Goal: Information Seeking & Learning: Check status

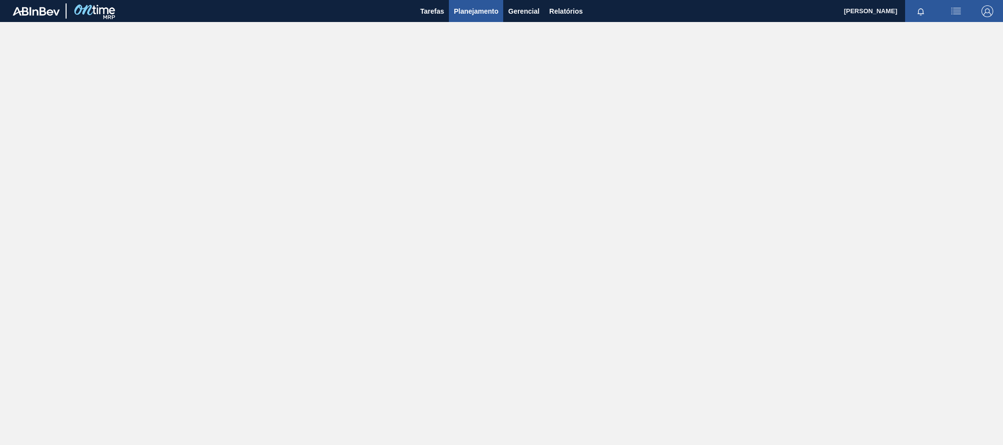
click at [464, 4] on button "Planejamento" at bounding box center [476, 11] width 54 height 22
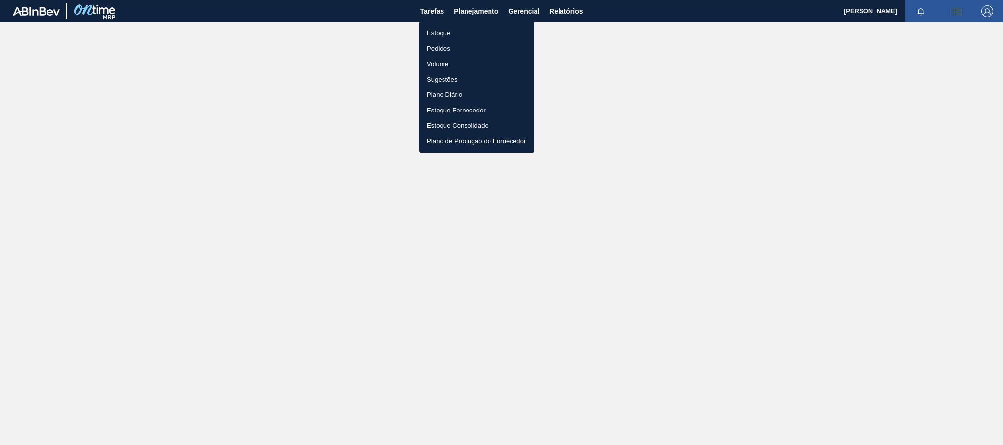
click at [460, 34] on li "Estoque" at bounding box center [476, 33] width 115 height 16
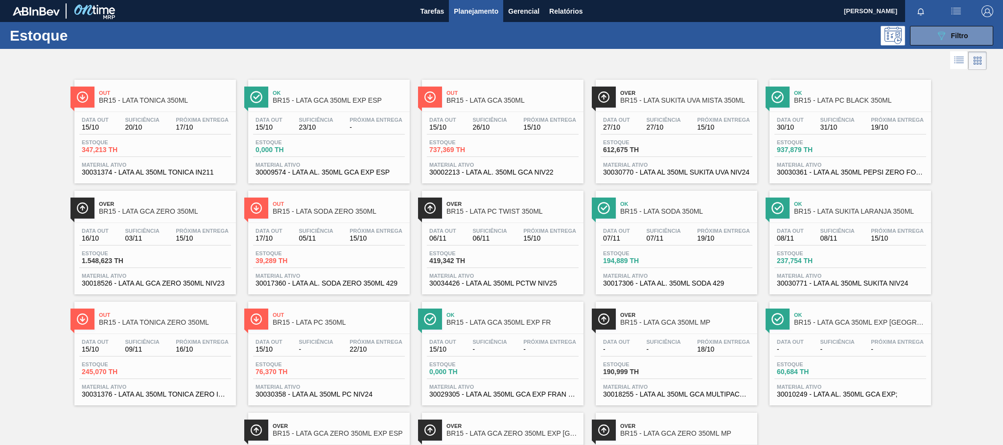
click at [151, 121] on span "Suficiência" at bounding box center [142, 120] width 34 height 6
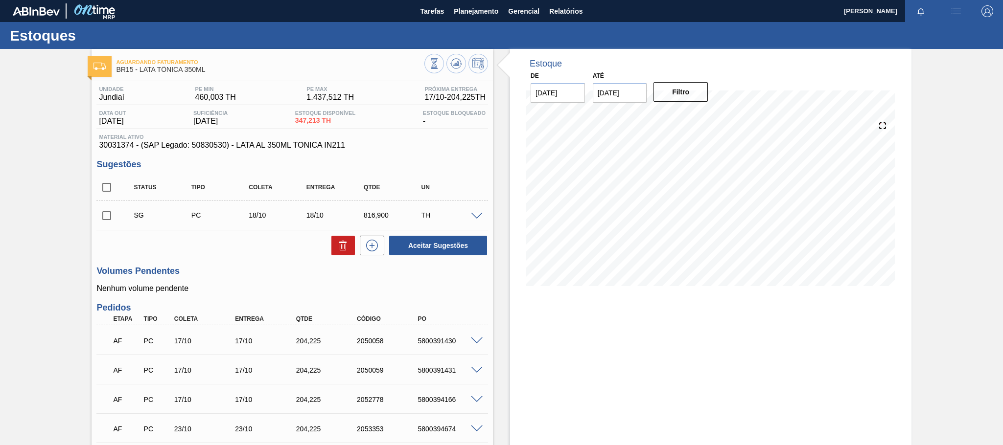
scroll to position [220, 0]
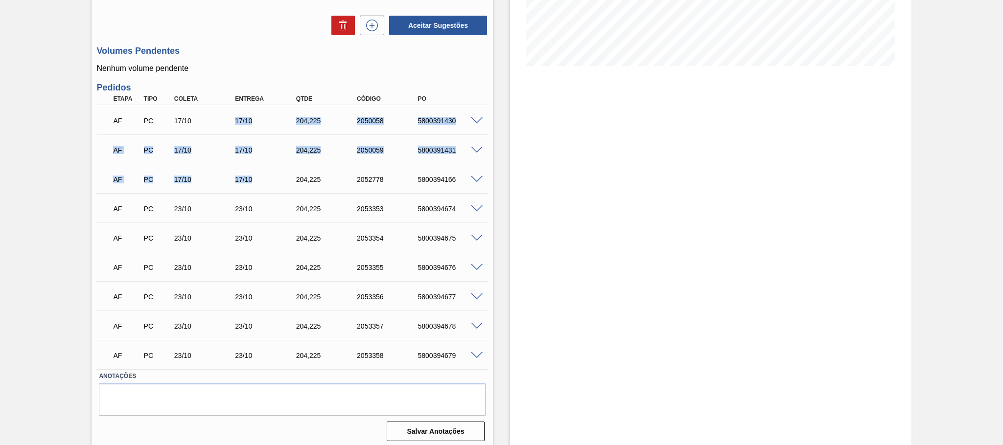
drag, startPoint x: 225, startPoint y: 115, endPoint x: 272, endPoint y: 182, distance: 81.9
click at [272, 182] on div "AF PC 17/10 17/10 204,[PHONE_NUMBER] 5800391430 Material 30031374 - LATA AL 350…" at bounding box center [292, 237] width 392 height 264
click at [503, 141] on div "Estoque De [DATE] Até [DATE] Filtro" at bounding box center [702, 139] width 418 height 621
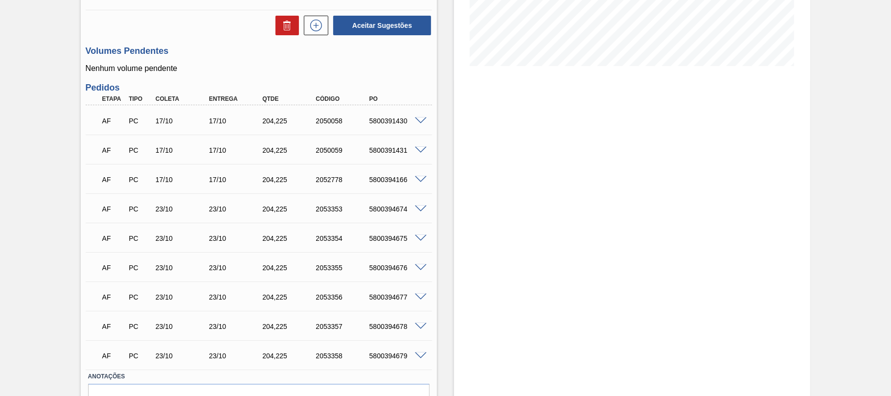
drag, startPoint x: 628, startPoint y: 97, endPoint x: 478, endPoint y: 142, distance: 156.9
click at [478, 142] on div "Estoque De [DATE] Até [DATE] Filtro 25/10 Projeção de Estoque 1,939.274 [DOMAIN…" at bounding box center [632, 139] width 356 height 621
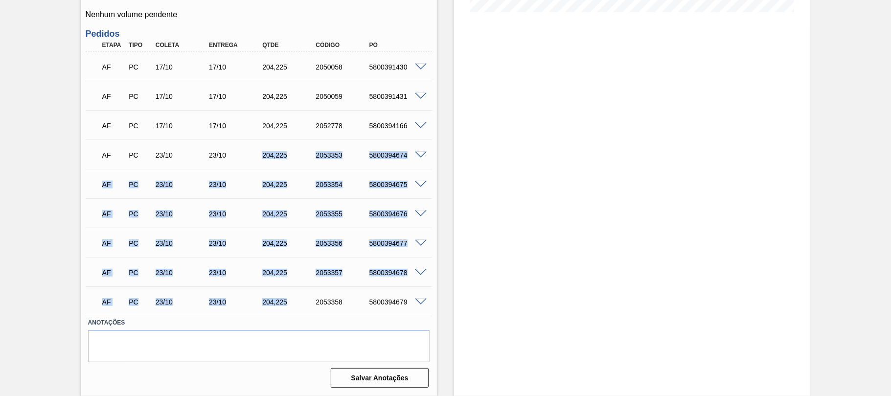
drag, startPoint x: 255, startPoint y: 157, endPoint x: 300, endPoint y: 298, distance: 148.0
click at [300, 298] on div "AF PC 17/10 17/10 204,[PHONE_NUMBER] 5800391430 Material 30031374 - LATA AL 350…" at bounding box center [259, 183] width 347 height 264
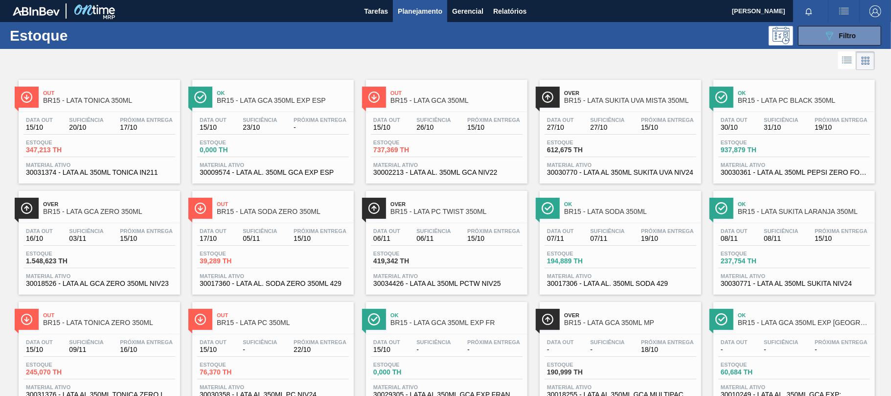
click at [300, 122] on span "Próxima Entrega" at bounding box center [320, 120] width 53 height 6
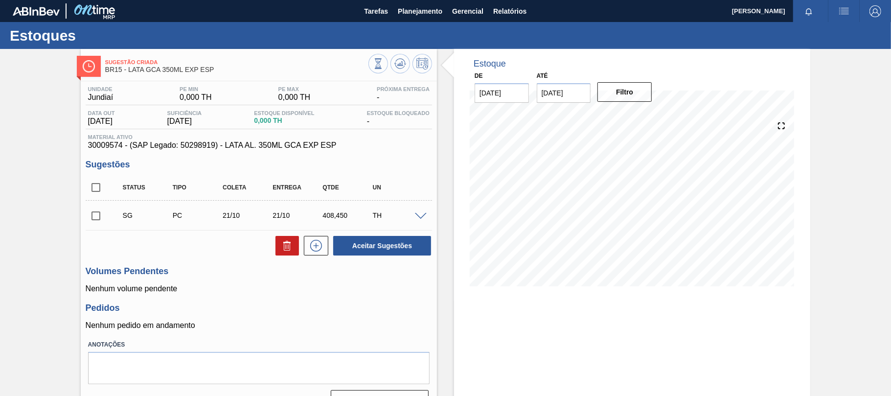
scroll to position [24, 0]
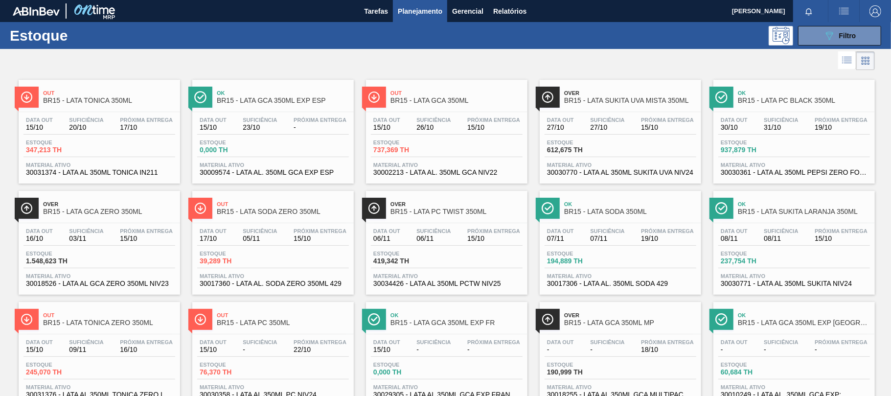
click at [499, 114] on div "Data [DATE] Suficiência 26/10 Próxima Entrega 15/10 Estoque 737,369 TH Material…" at bounding box center [447, 145] width 162 height 67
click at [662, 118] on span "Próxima Entrega" at bounding box center [667, 120] width 53 height 6
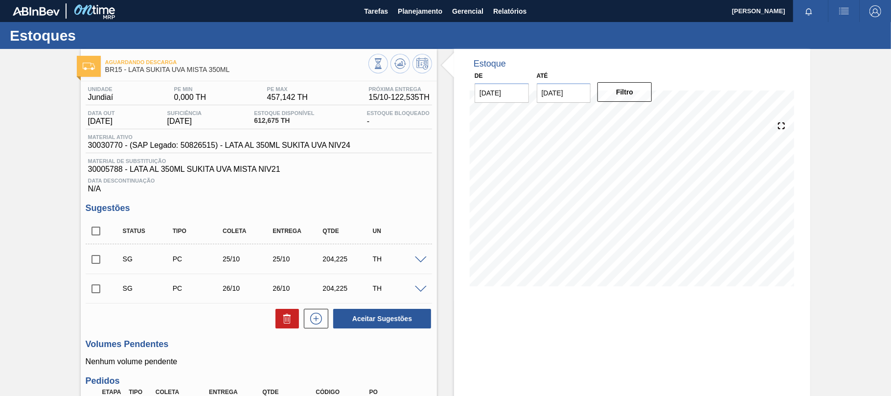
scroll to position [113, 0]
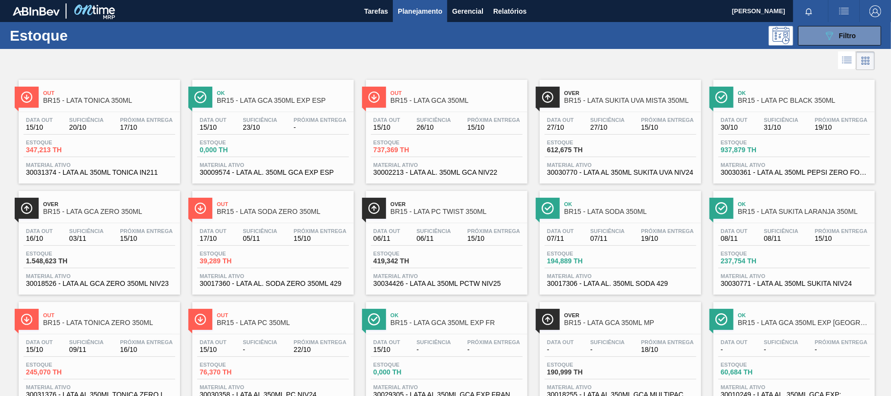
click at [748, 126] on div "Data [DATE]" at bounding box center [734, 124] width 32 height 14
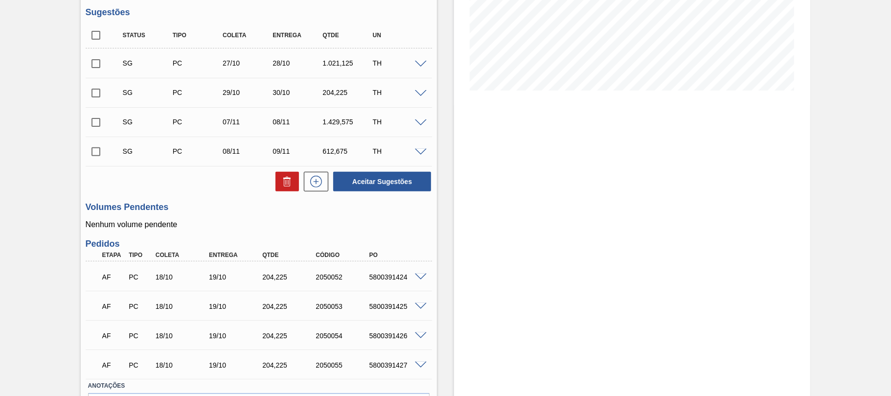
scroll to position [259, 0]
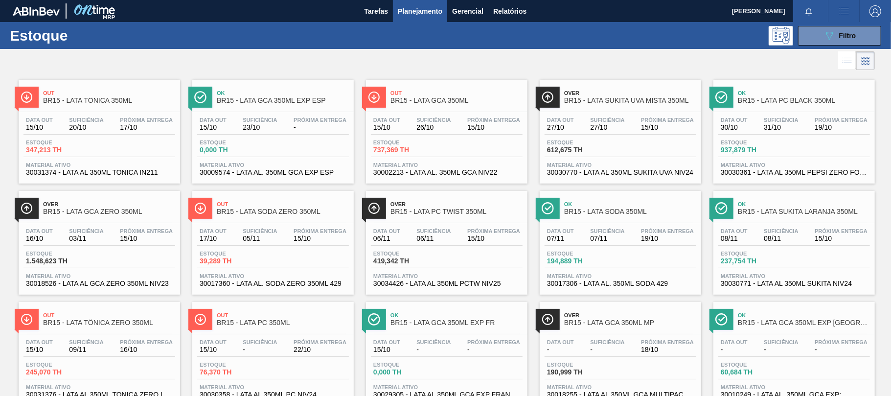
click at [86, 240] on span "03/11" at bounding box center [86, 238] width 34 height 7
click at [314, 243] on div "Data [DATE] Suficiência 05/11 Próxima Entrega 15/10" at bounding box center [273, 237] width 152 height 18
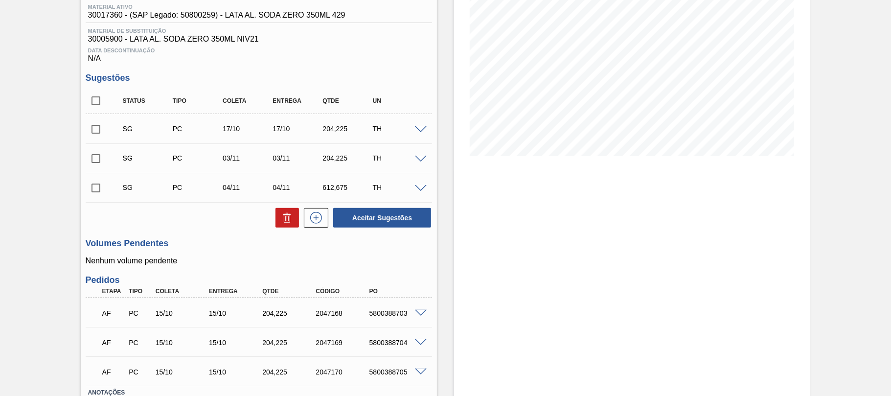
scroll to position [196, 0]
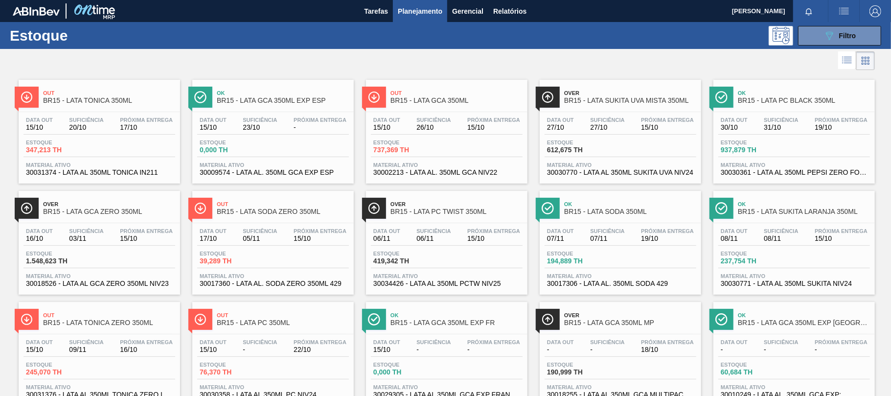
click at [477, 225] on div "Data [DATE] Suficiência 06/11 Próxima Entrega 15/10 Estoque 419,342 TH Material…" at bounding box center [447, 256] width 162 height 67
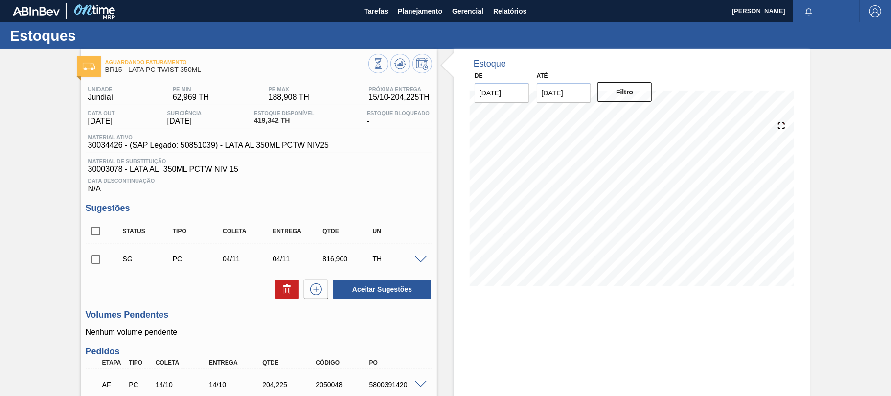
scroll to position [171, 0]
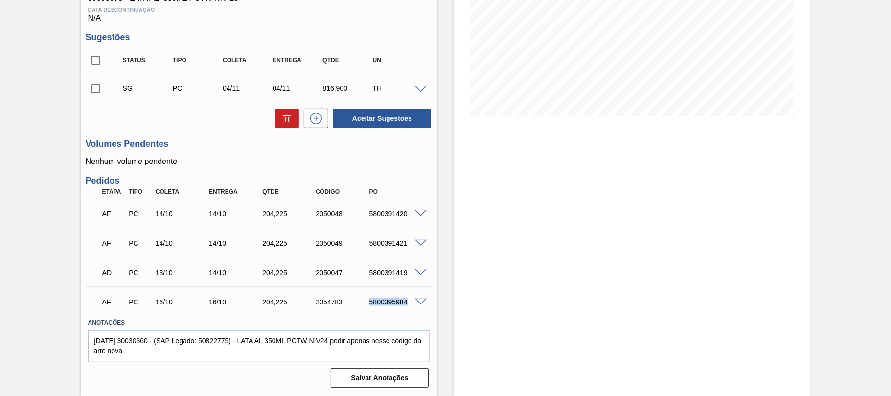
drag, startPoint x: 369, startPoint y: 299, endPoint x: 414, endPoint y: 298, distance: 45.0
click at [414, 298] on div "AF PC 16/10 16/10 204,[PHONE_NUMBER] 5800395984" at bounding box center [259, 301] width 347 height 24
copy div "5800395984"
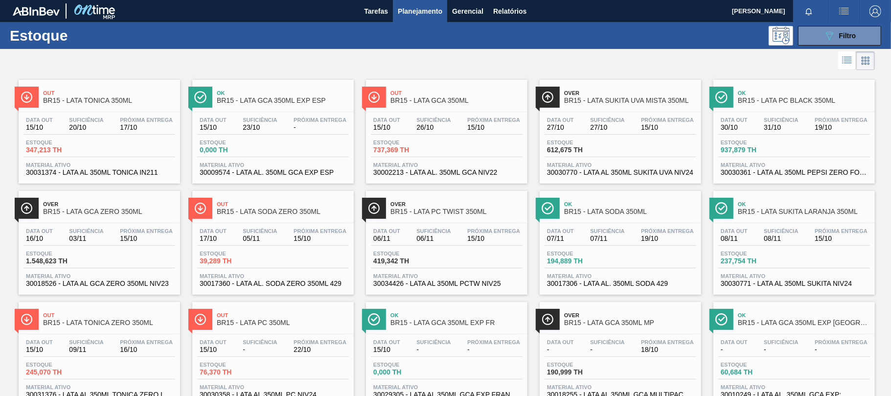
click at [650, 222] on div "Ok BR15 - LATA SODA 350ML Data [DATE] Suficiência 07/11 Próxima Entrega 19/10 E…" at bounding box center [621, 243] width 162 height 104
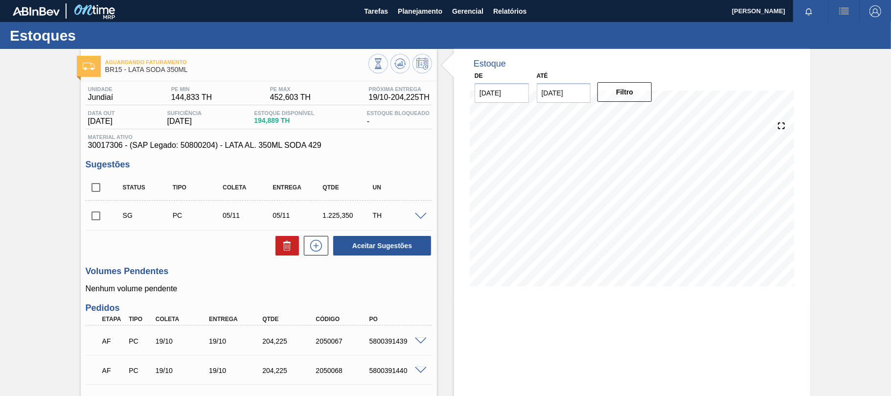
scroll to position [130, 0]
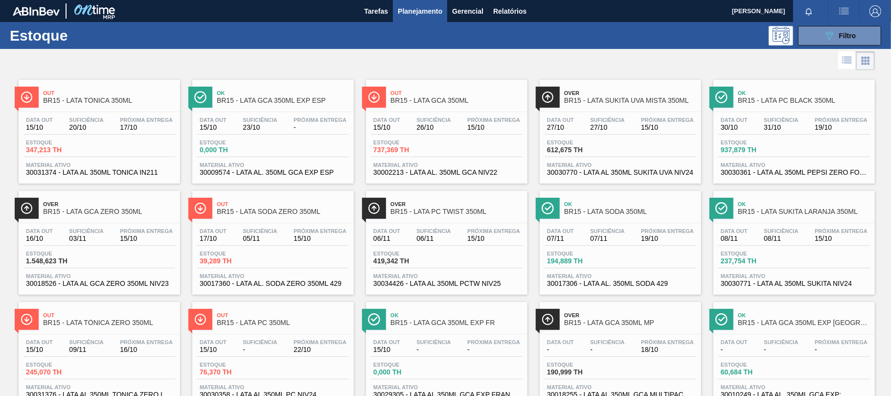
click at [796, 221] on div "Ok BR15 - LATA SUKITA LARANJA 350ML Data [DATE] Suficiência 08/11 Próxima Entre…" at bounding box center [795, 243] width 162 height 104
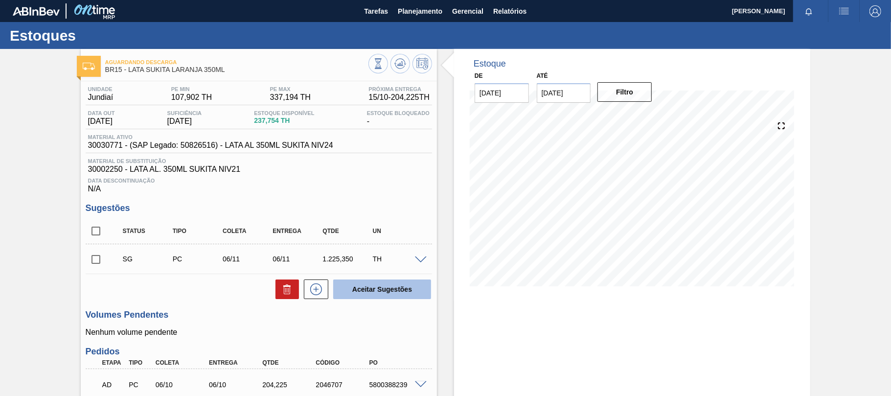
scroll to position [83, 0]
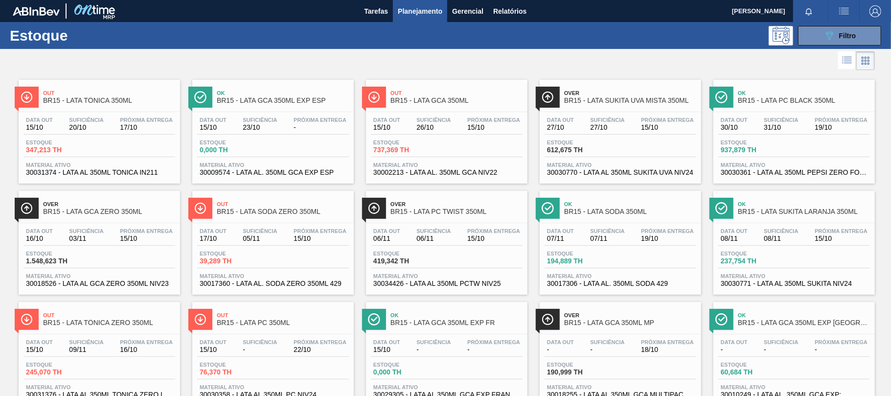
scroll to position [130, 0]
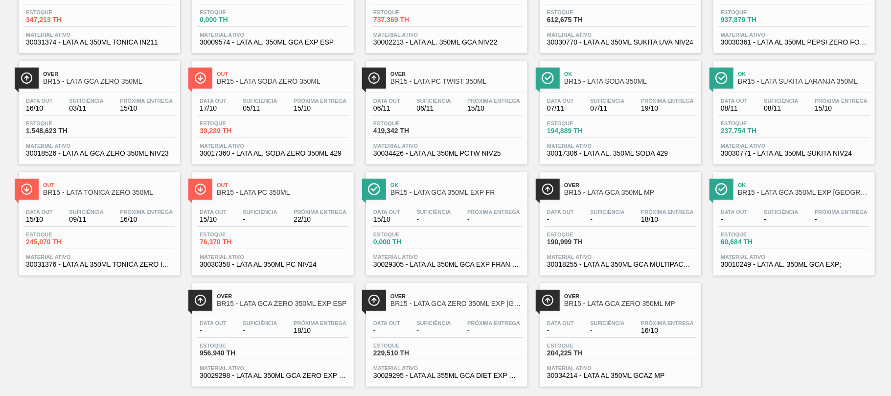
click at [100, 208] on div "Data [DATE] Suficiência 09/11 Próxima Entrega 16/10 Estoque 245,070 TH Material…" at bounding box center [100, 237] width 162 height 67
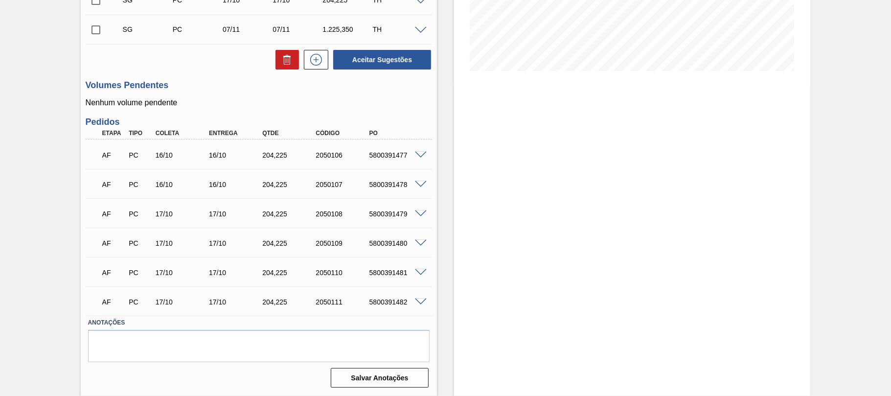
scroll to position [20, 0]
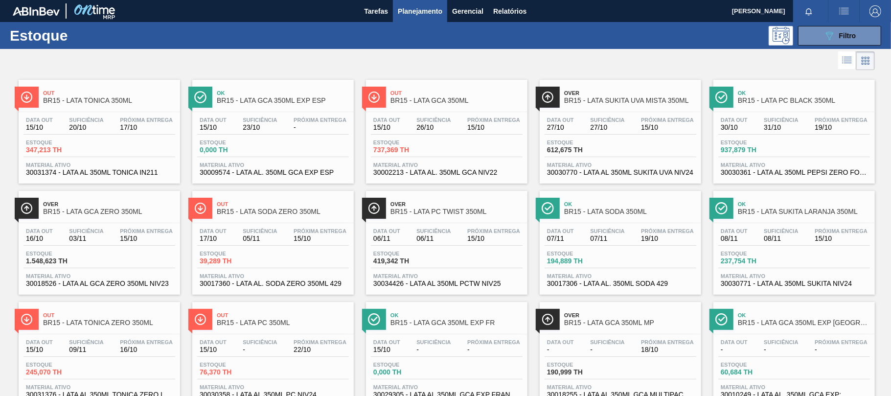
scroll to position [130, 0]
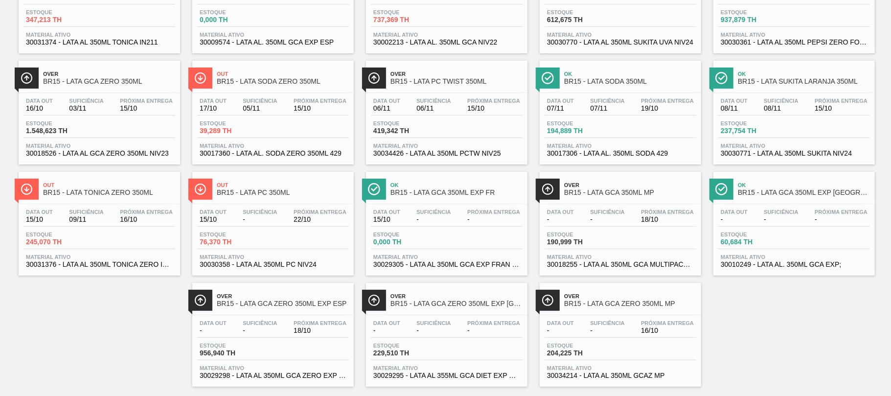
click at [304, 235] on div "Estoque 76,370 TH" at bounding box center [273, 240] width 152 height 18
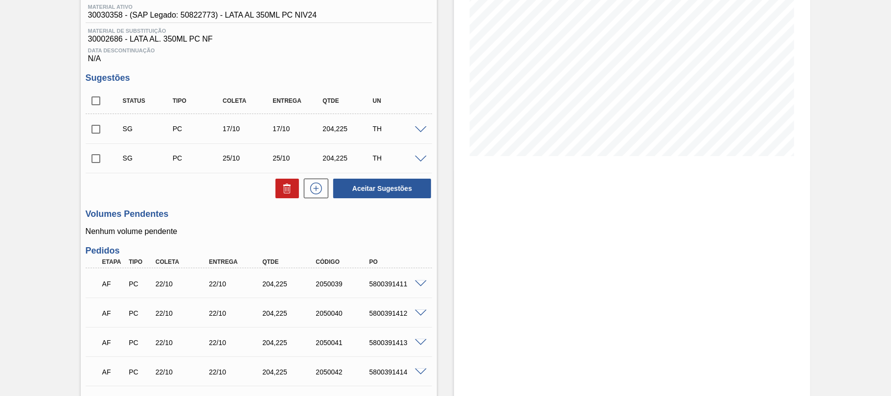
scroll to position [261, 0]
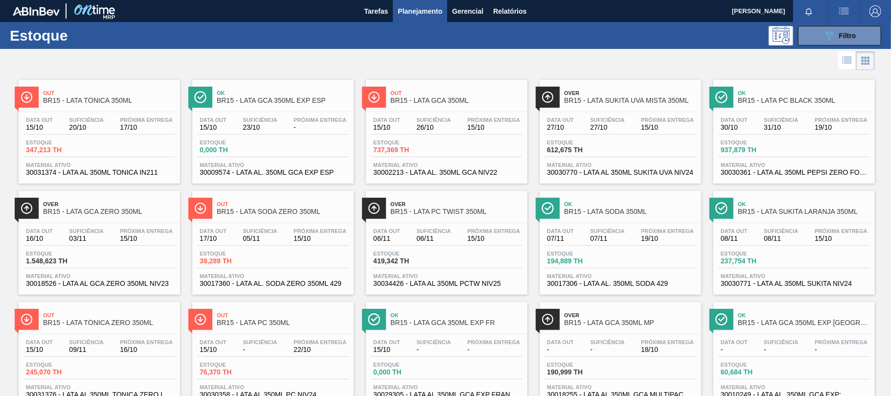
scroll to position [130, 0]
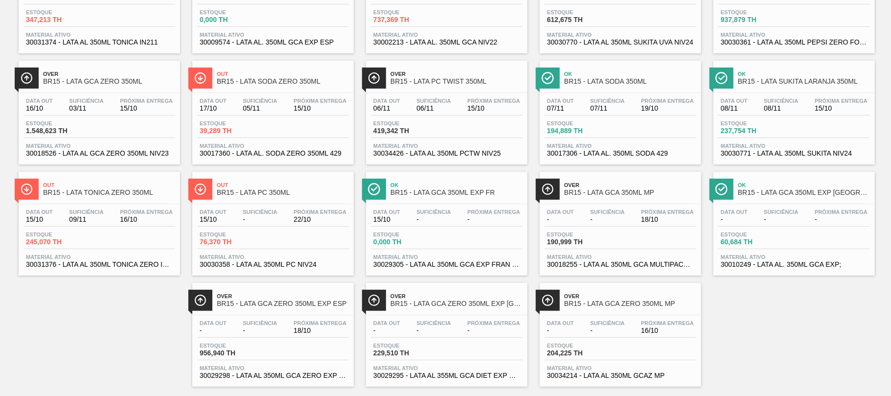
click at [511, 228] on div "Data [DATE] Suficiência - Próxima Entrega - Estoque 0,000 TH Material ativo 300…" at bounding box center [447, 237] width 162 height 67
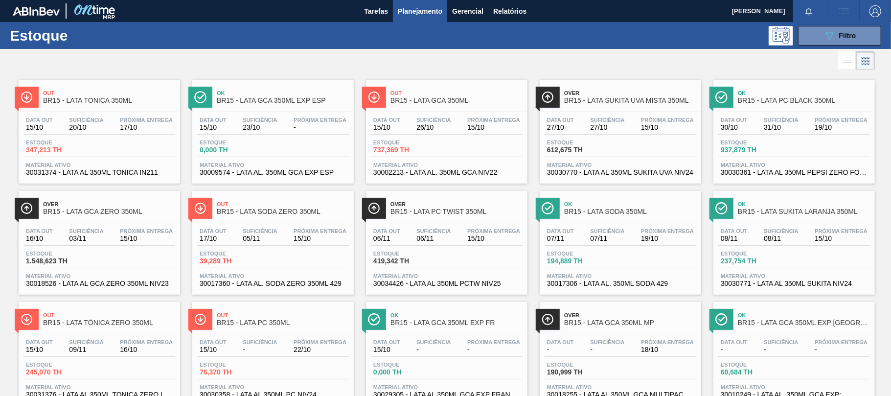
scroll to position [130, 0]
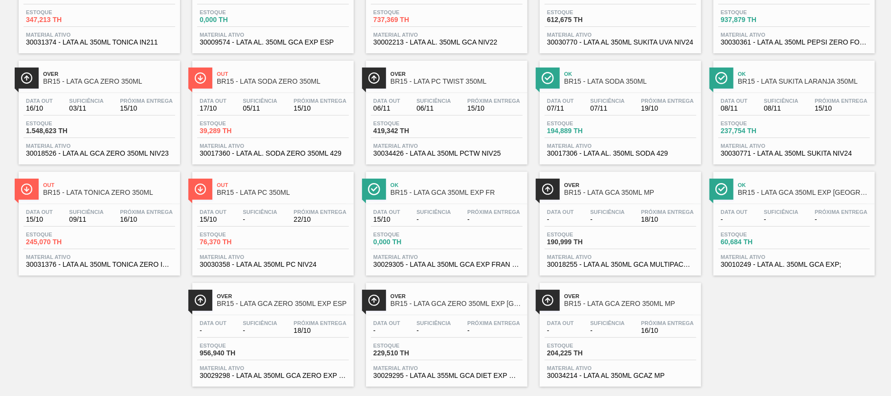
click at [648, 243] on div "Estoque 190,999 TH" at bounding box center [621, 240] width 152 height 18
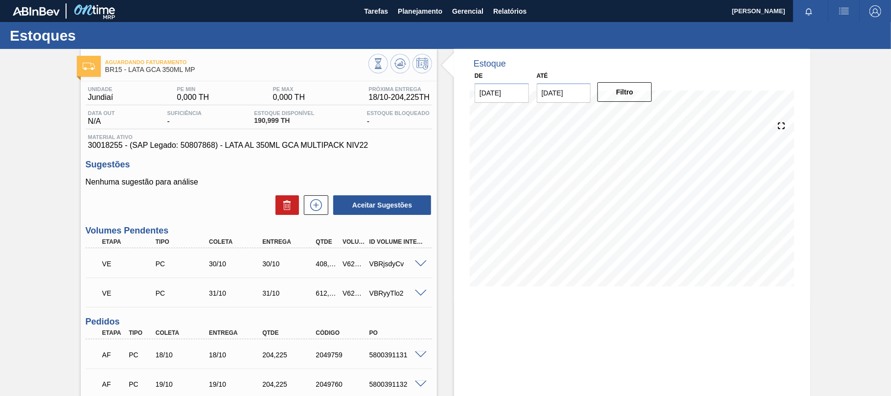
scroll to position [130, 0]
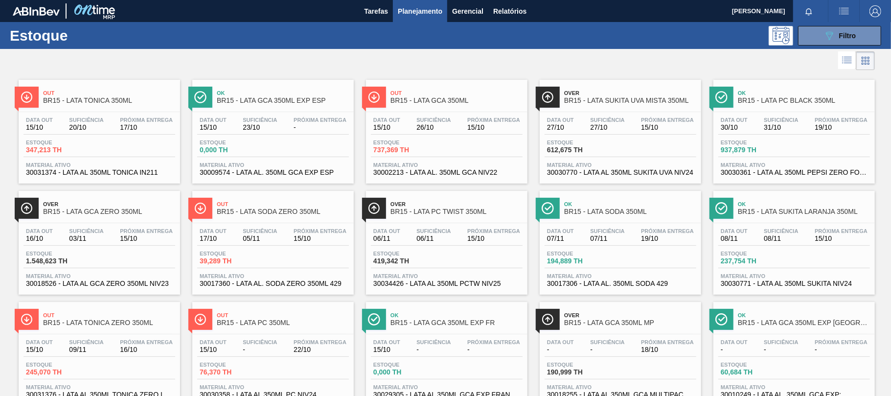
scroll to position [147, 0]
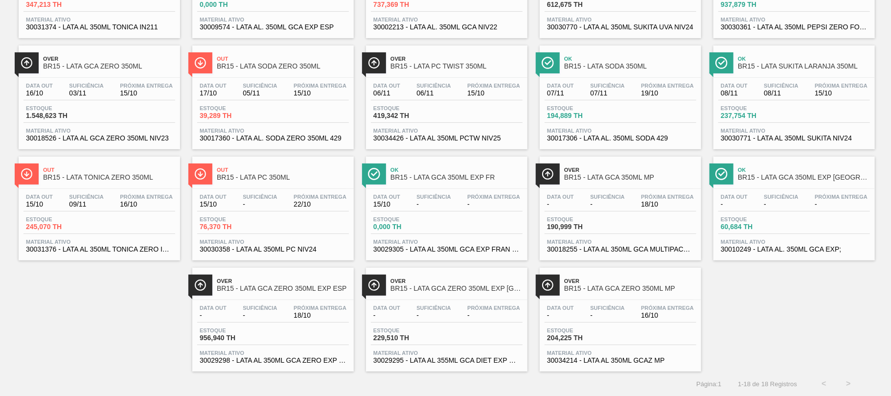
click at [92, 194] on span "Suficiência" at bounding box center [86, 197] width 34 height 6
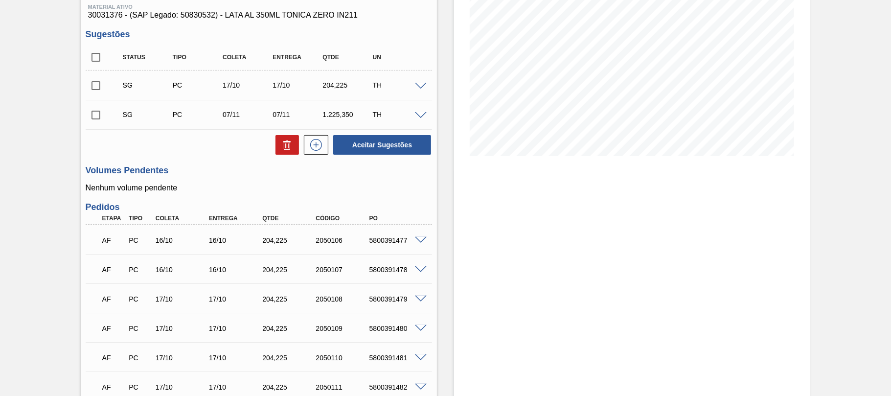
scroll to position [215, 0]
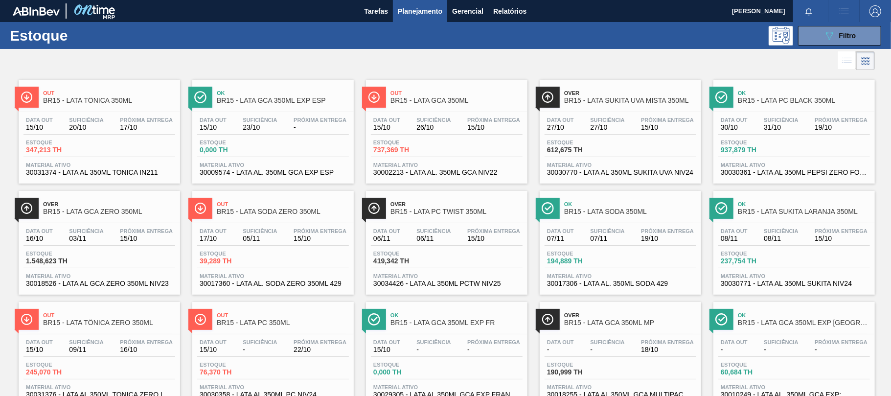
click at [312, 334] on div at bounding box center [273, 334] width 145 height 0
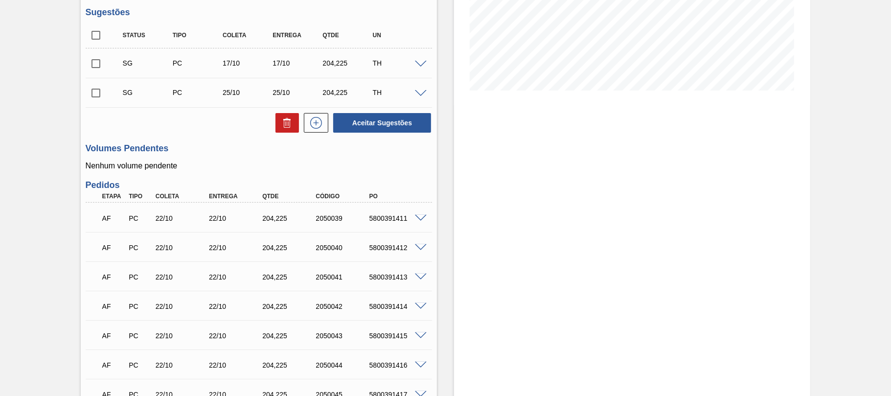
scroll to position [289, 0]
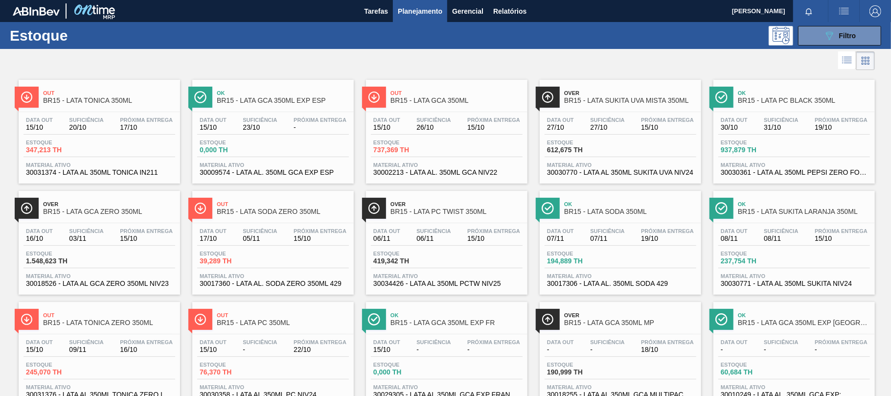
click at [489, 333] on div "Ok BR15 - LATA GCA 350ML EXP FR Data [DATE] Suficiência - Próxima Entrega - Est…" at bounding box center [447, 354] width 162 height 104
click at [616, 341] on span "Suficiência" at bounding box center [607, 342] width 34 height 6
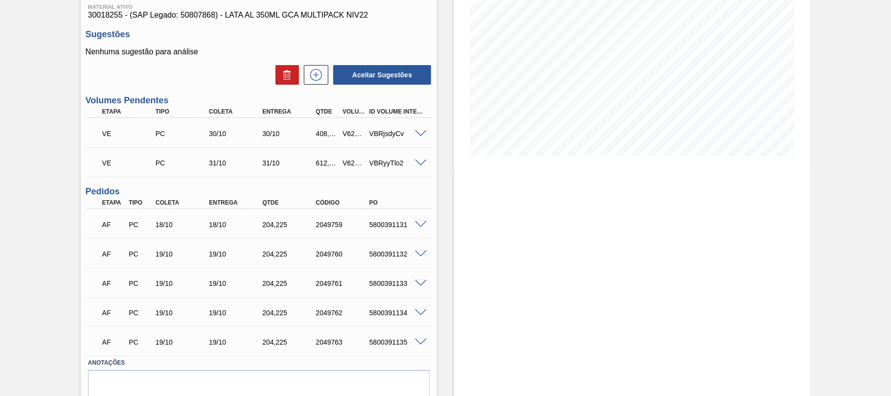
scroll to position [169, 0]
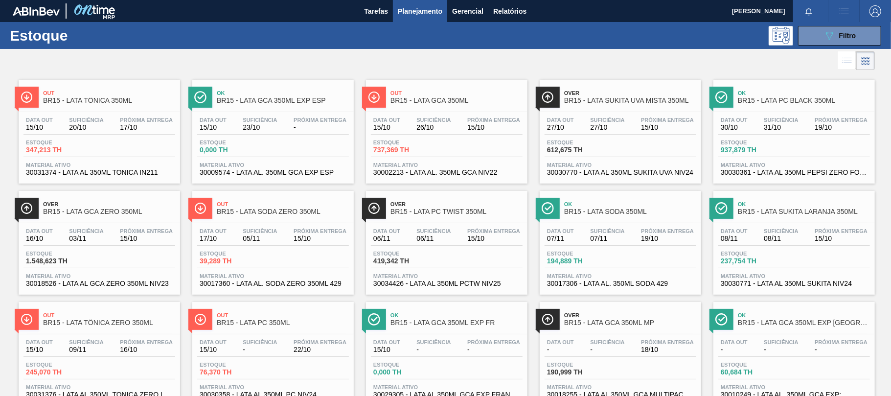
click at [774, 335] on div "Data out - Suficiência - Próxima Entrega - Estoque 60,684 TH Material ativo 300…" at bounding box center [795, 367] width 162 height 67
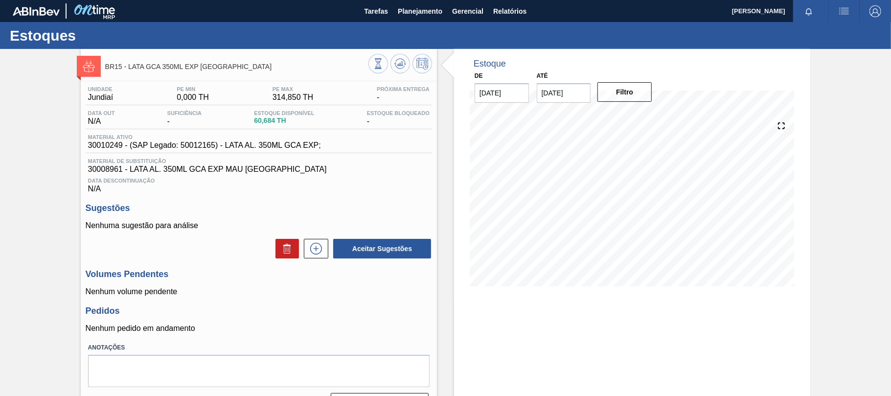
scroll to position [26, 0]
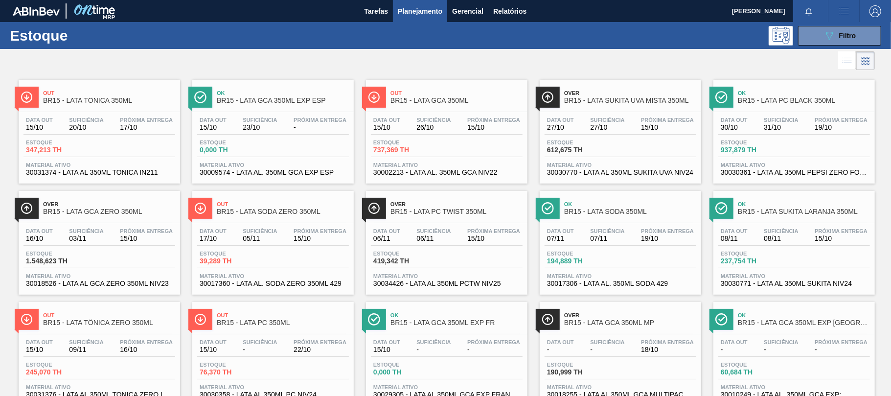
click at [117, 235] on div "Próxima Entrega 15/10" at bounding box center [146, 235] width 58 height 14
click at [325, 233] on span "Próxima Entrega" at bounding box center [320, 231] width 53 height 6
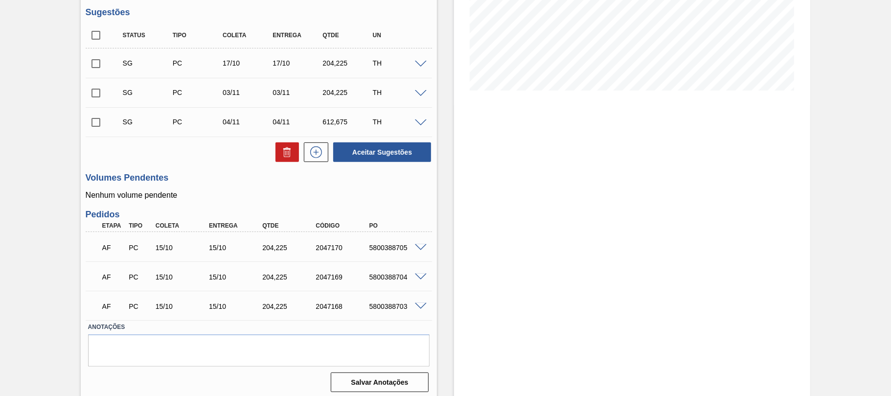
scroll to position [201, 0]
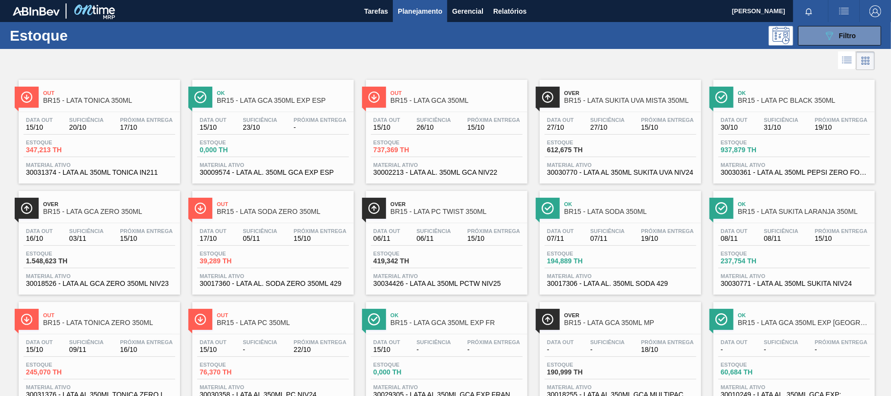
click at [296, 242] on span "15/10" at bounding box center [320, 238] width 53 height 7
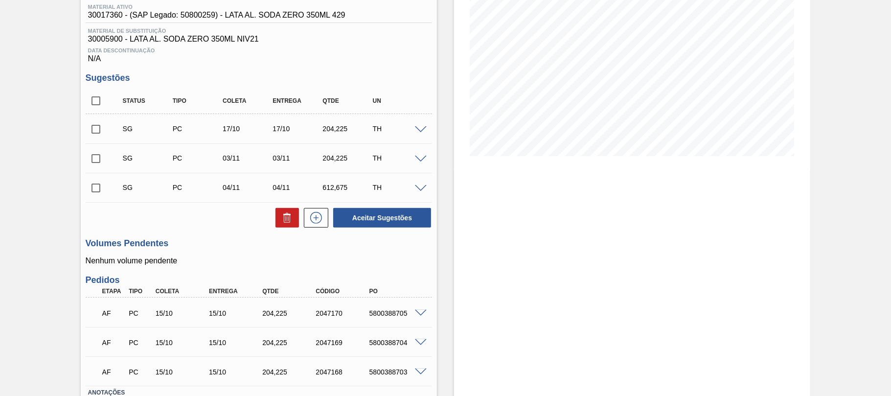
scroll to position [196, 0]
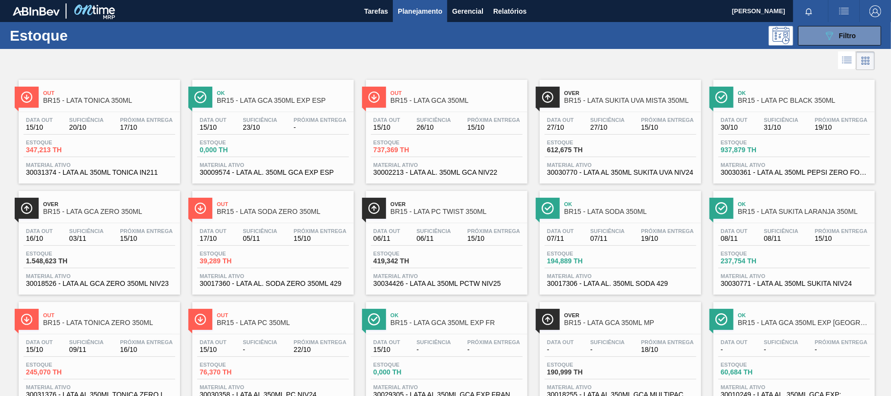
click at [498, 222] on div "Over BR15 - LATA PC TWIST 350ML Data [DATE] Suficiência 06/11 Próxima Entrega 1…" at bounding box center [447, 243] width 162 height 104
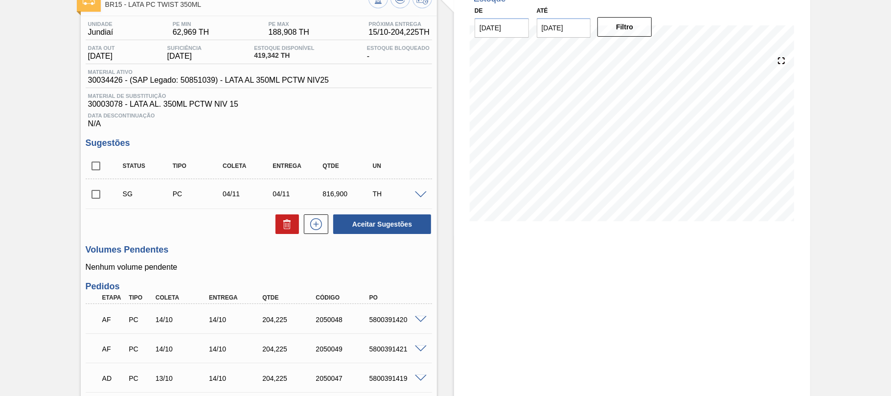
scroll to position [171, 0]
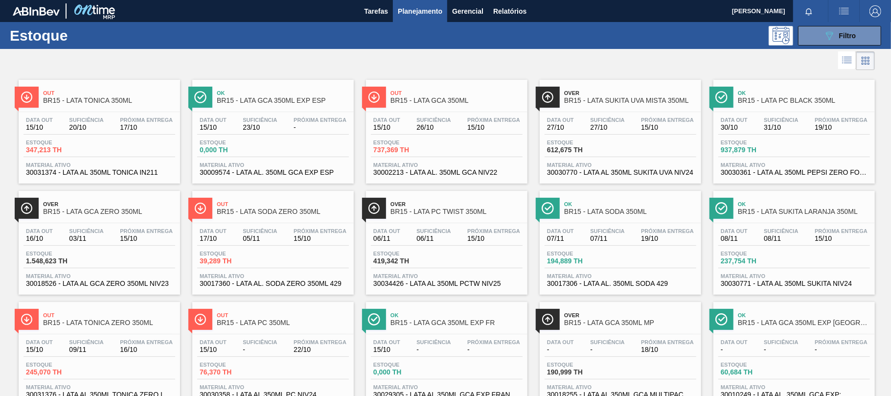
click at [656, 233] on span "Próxima Entrega" at bounding box center [667, 231] width 53 height 6
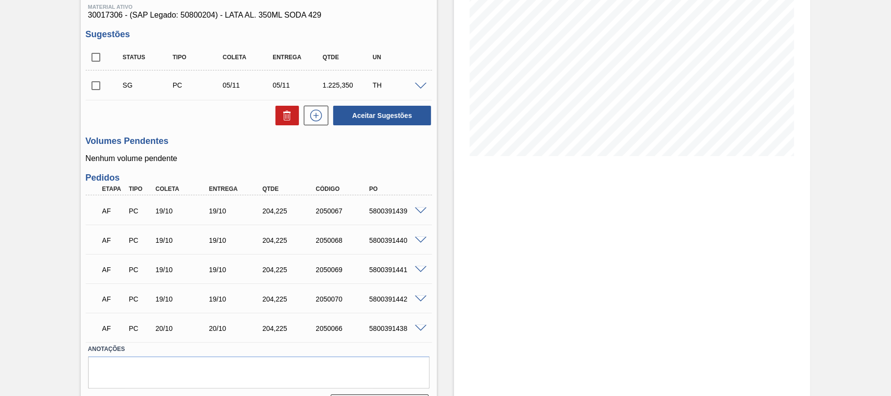
scroll to position [157, 0]
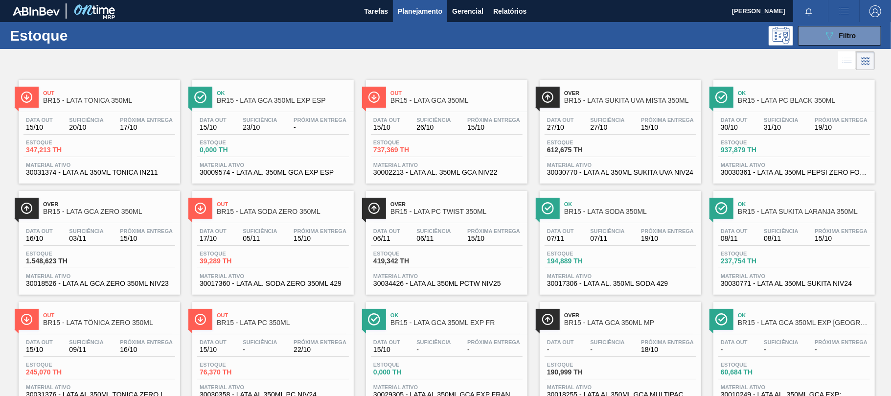
click at [779, 228] on div "Data [DATE] Suficiência 08/11 Próxima Entrega 15/10 Estoque 237,754 TH Material…" at bounding box center [795, 256] width 162 height 67
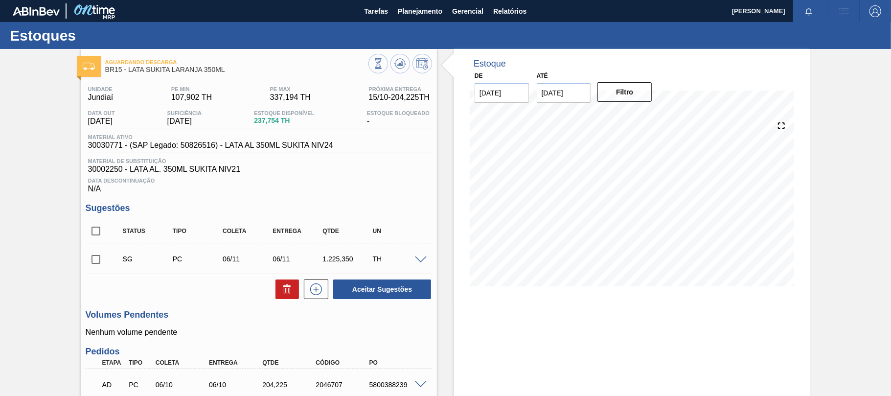
scroll to position [83, 0]
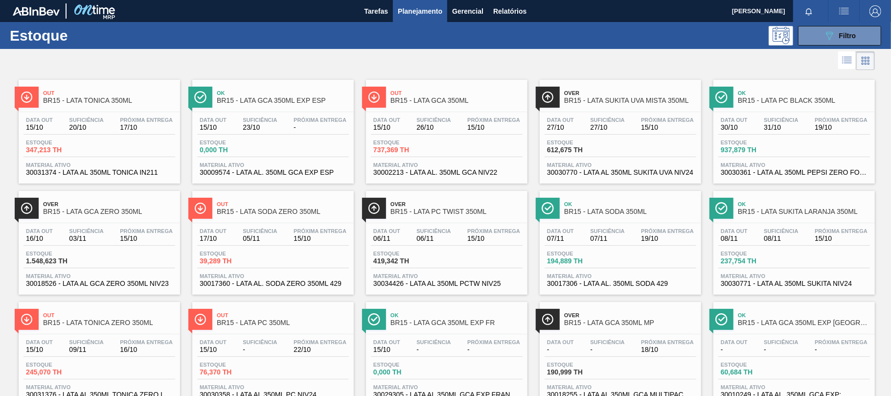
click at [137, 136] on div "Data [DATE] Suficiência 20/10 Próxima Entrega 17/10 Estoque 347,213 TH Material…" at bounding box center [100, 145] width 162 height 67
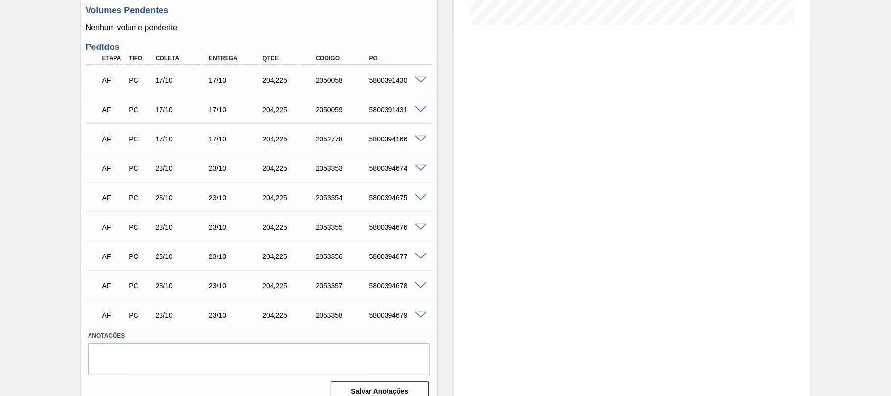
scroll to position [274, 0]
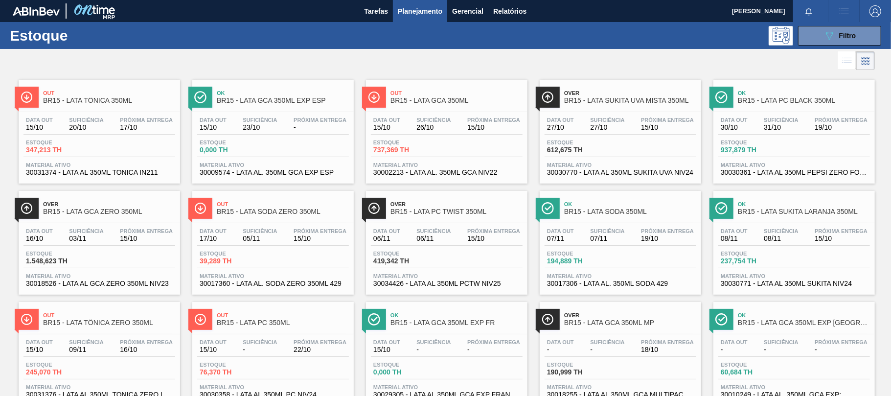
click at [314, 113] on div "Data [DATE] Suficiência 23/10 Próxima Entrega - Estoque 0,000 TH Material ativo…" at bounding box center [273, 145] width 162 height 67
click at [605, 116] on div "Data [DATE] Suficiência 27/10 Próxima Entrega 15/10 Estoque 612,675 TH Material…" at bounding box center [621, 145] width 162 height 67
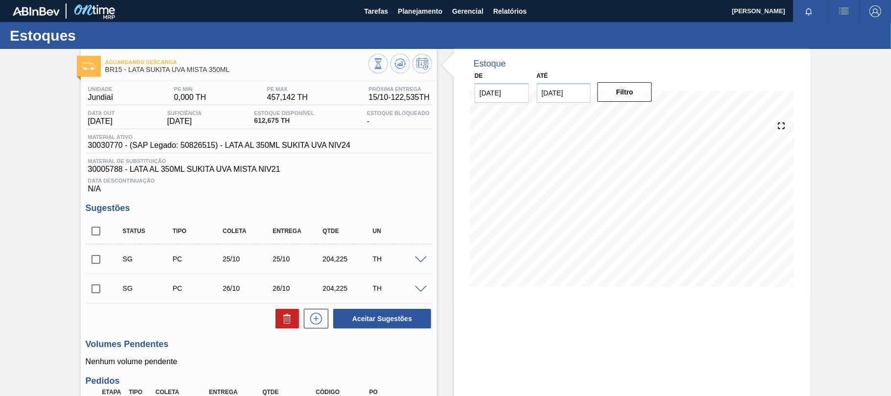
scroll to position [113, 0]
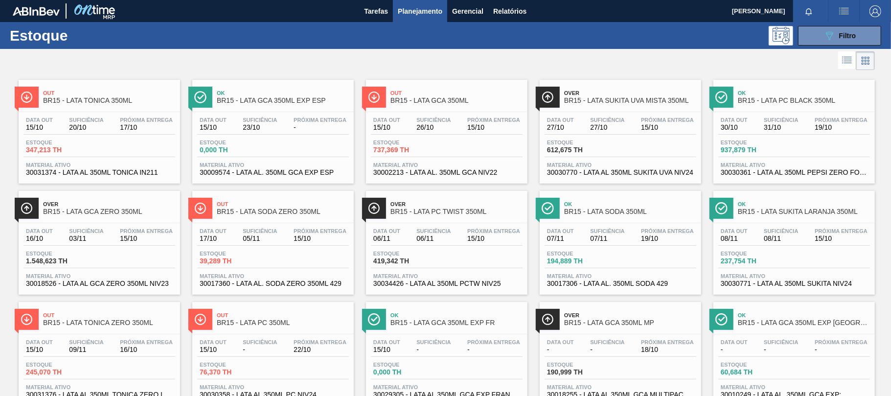
click at [774, 125] on span "31/10" at bounding box center [781, 127] width 34 height 7
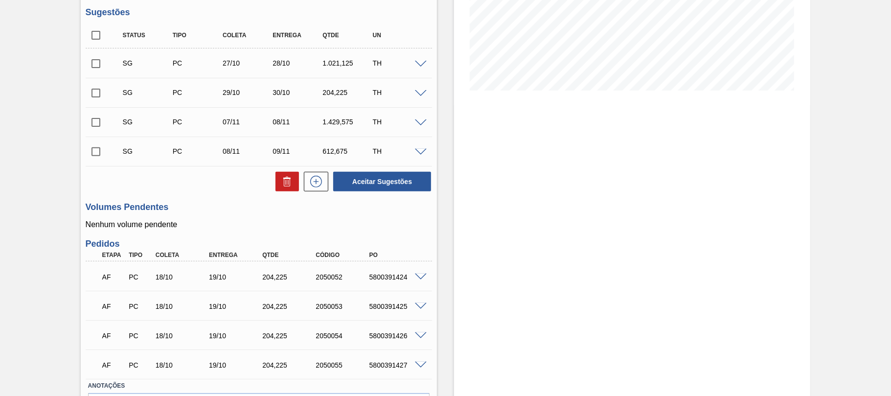
scroll to position [259, 0]
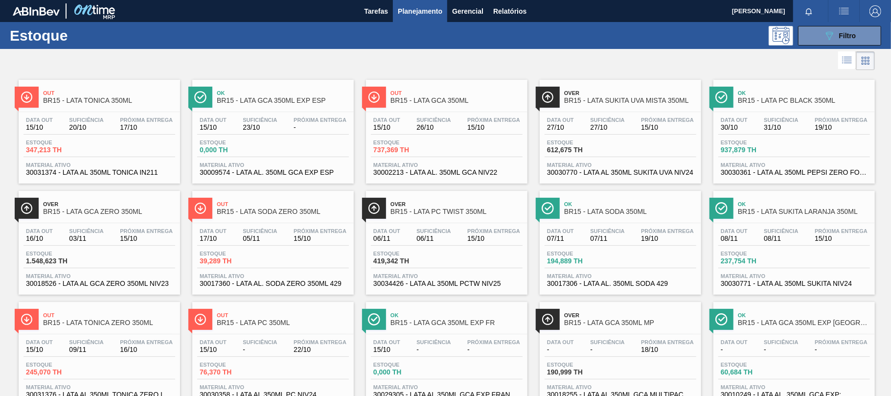
scroll to position [147, 0]
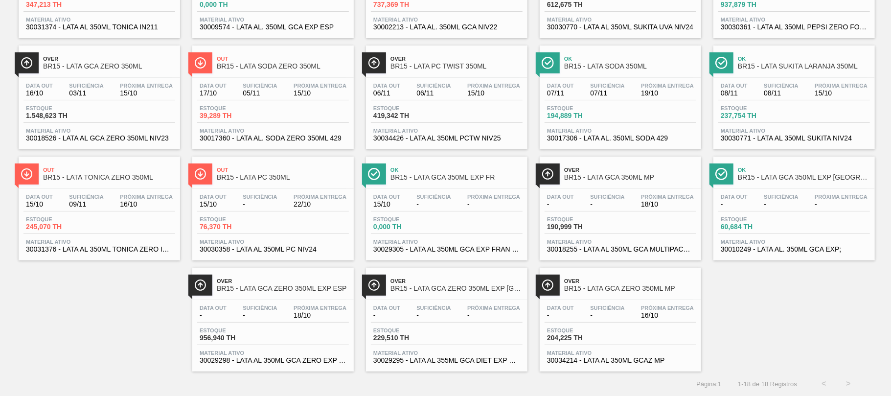
click at [260, 296] on div "Over BR15 - LATA GCA ZERO 350ML EXP ESP" at bounding box center [283, 285] width 132 height 22
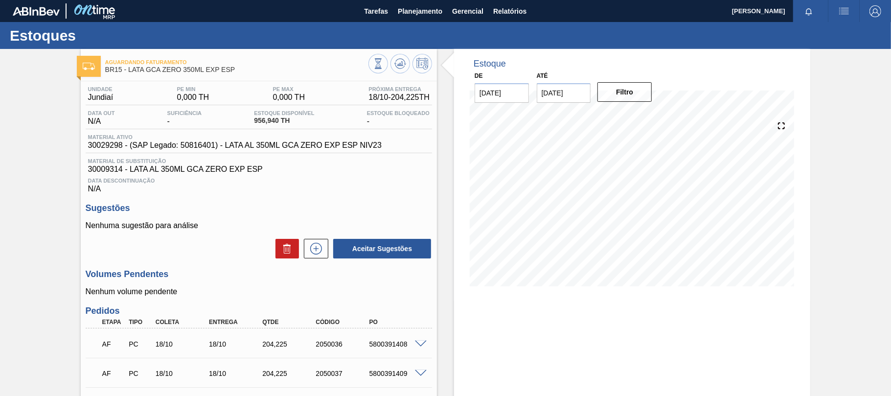
scroll to position [102, 0]
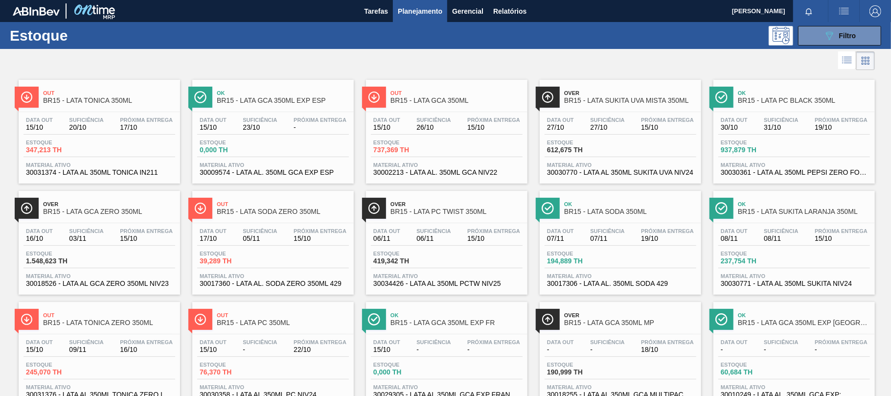
scroll to position [147, 0]
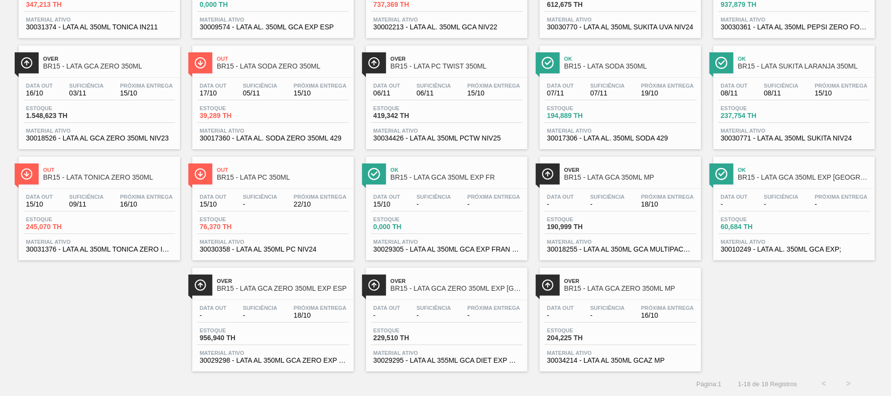
click at [457, 311] on div "Data out - Suficiência - Próxima Entrega -" at bounding box center [447, 314] width 152 height 18
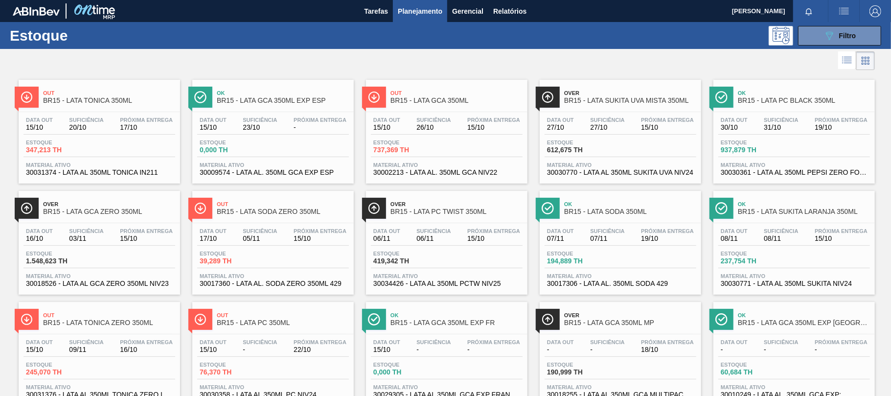
scroll to position [147, 0]
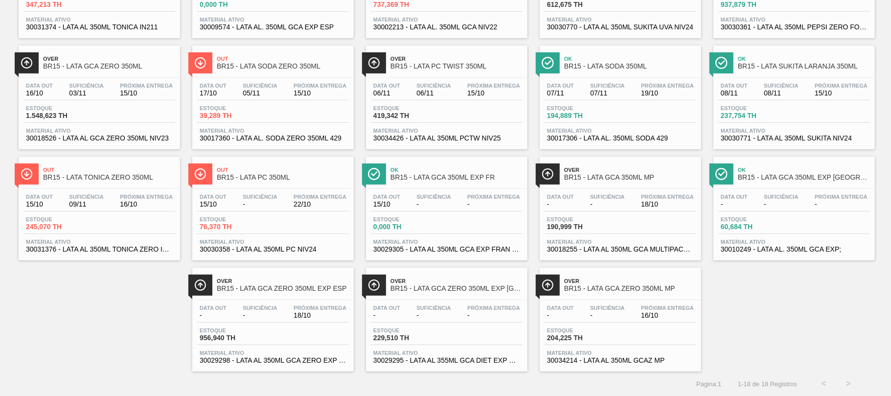
click at [619, 316] on span "-" at bounding box center [607, 315] width 34 height 7
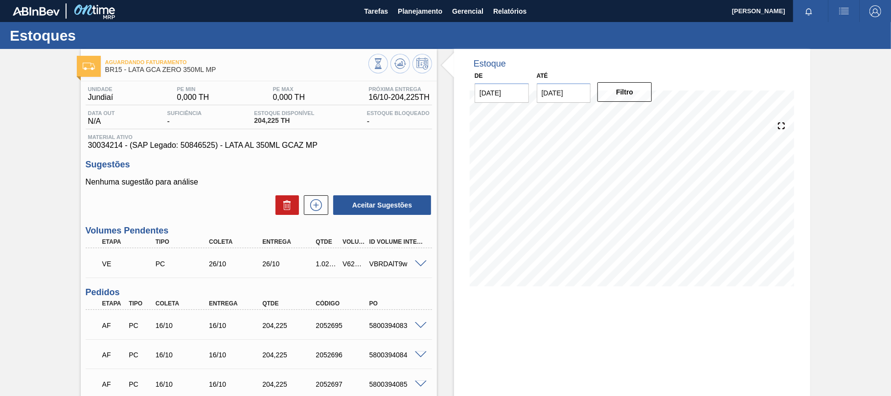
scroll to position [81, 0]
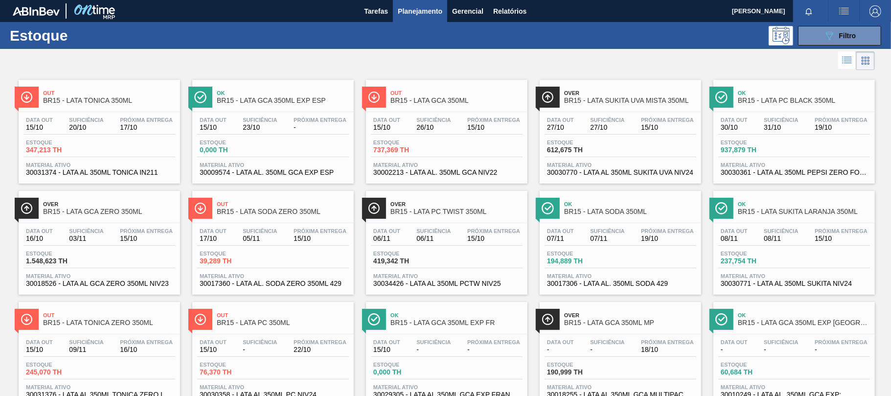
click at [408, 114] on div "Data [DATE] Suficiência 26/10 Próxima Entrega 15/10 Estoque 737,369 TH Material…" at bounding box center [447, 145] width 162 height 67
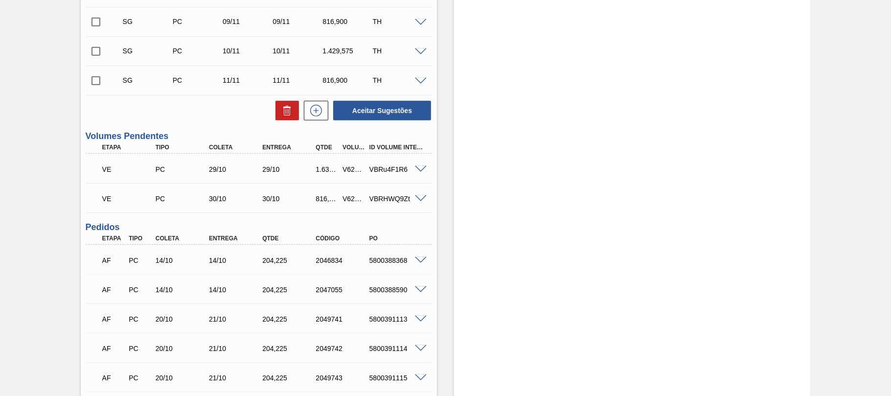
scroll to position [587, 0]
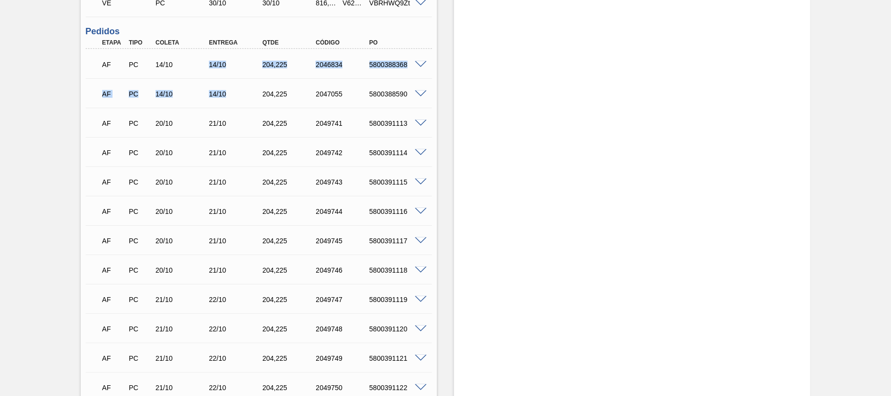
drag, startPoint x: 204, startPoint y: 62, endPoint x: 235, endPoint y: 91, distance: 42.6
click at [235, 91] on div "AF PC 14/10 14/10 204,[PHONE_NUMBER] 5800388368 Material 30002213 - LATA AL. 35…" at bounding box center [259, 254] width 347 height 411
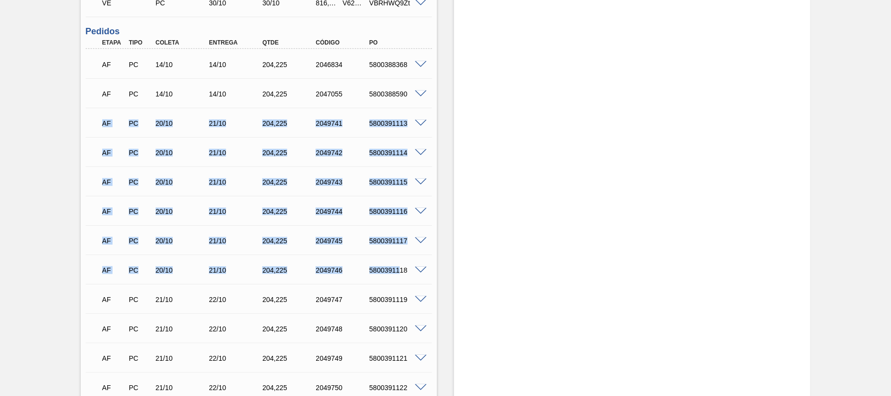
drag, startPoint x: 87, startPoint y: 125, endPoint x: 396, endPoint y: 263, distance: 338.5
click at [396, 263] on div "AF PC 14/10 14/10 204,[PHONE_NUMBER] 5800388368 Material 30002213 - LATA AL. 35…" at bounding box center [259, 254] width 347 height 411
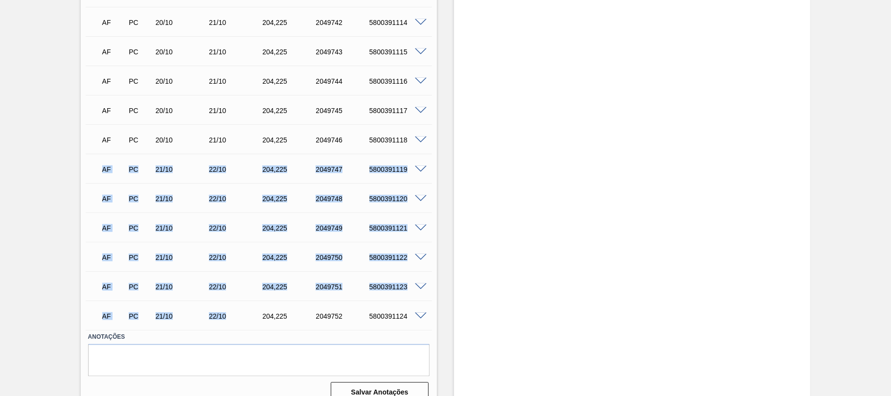
drag, startPoint x: 96, startPoint y: 169, endPoint x: 235, endPoint y: 325, distance: 209.0
click at [235, 325] on div "AF PC 14/10 14/10 204,[PHONE_NUMBER] 5800388368 Material 30002213 - LATA AL. 35…" at bounding box center [259, 124] width 347 height 411
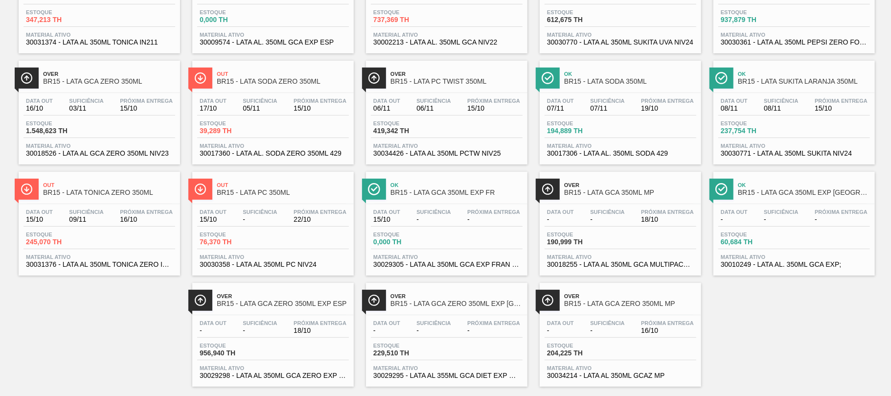
scroll to position [147, 0]
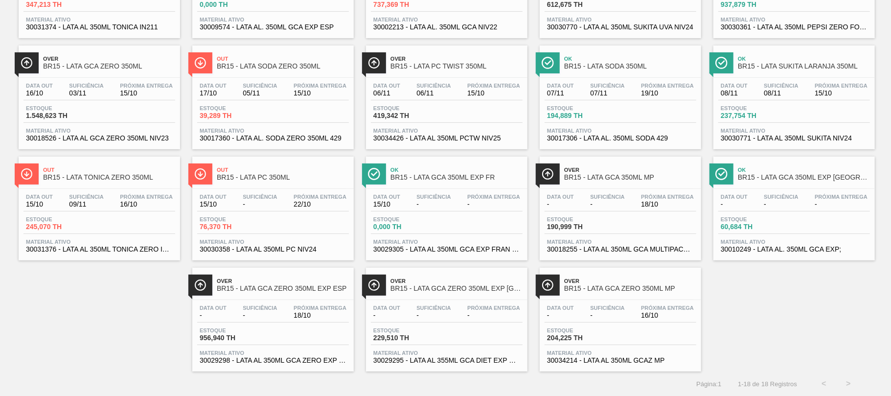
click at [271, 322] on div "Data out - Suficiência - Próxima Entrega 18/10" at bounding box center [273, 314] width 152 height 18
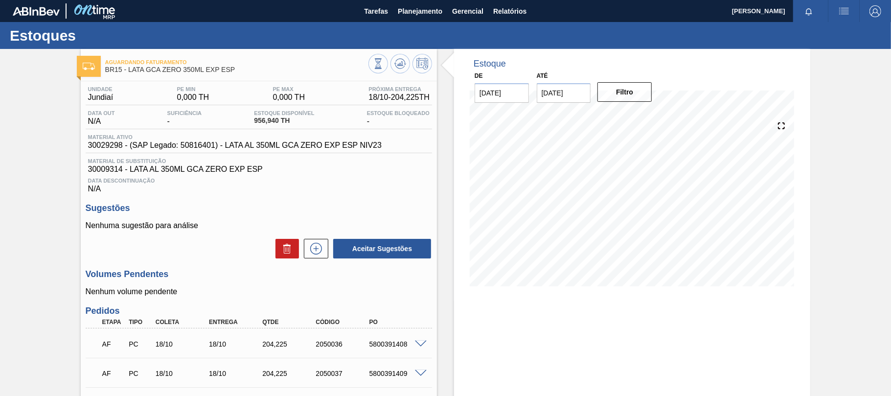
scroll to position [102, 0]
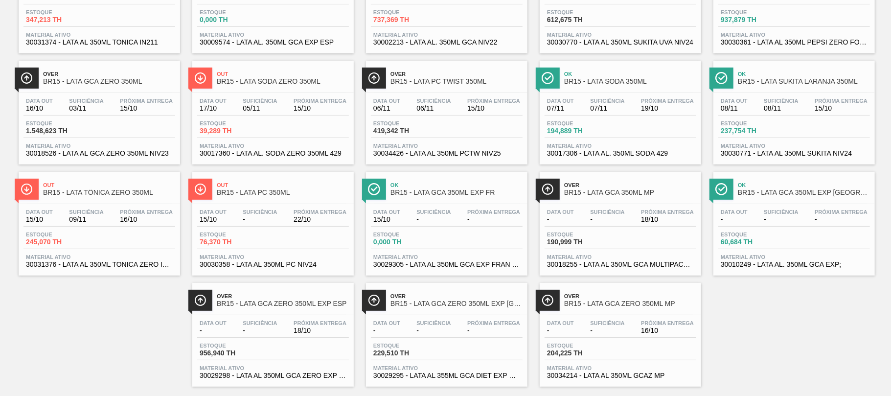
scroll to position [147, 0]
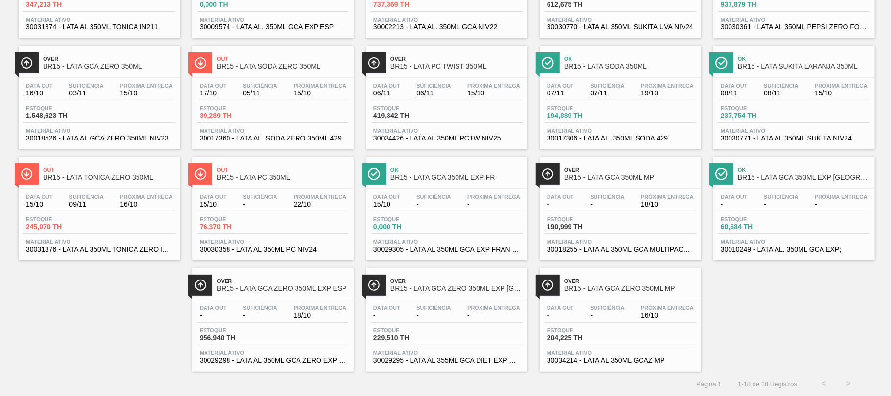
click at [155, 78] on div "Data [DATE] Suficiência 03/11 Próxima Entrega 15/10 Estoque 1.548,623 TH Materi…" at bounding box center [100, 111] width 162 height 67
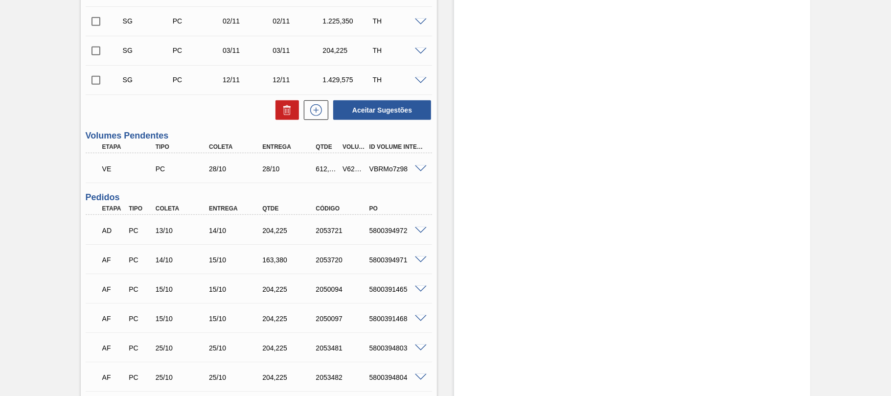
scroll to position [489, 0]
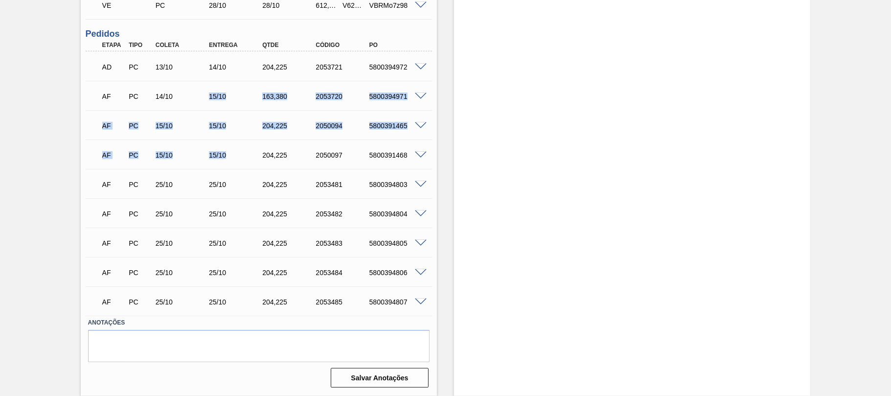
drag, startPoint x: 235, startPoint y: 164, endPoint x: 208, endPoint y: 104, distance: 66.1
click at [208, 104] on div "AD PC 13/10 14/10 204,[PHONE_NUMBER] 5800394972 Material 30018526 - LATA AL GCA…" at bounding box center [259, 183] width 347 height 264
